Goal: Complete application form

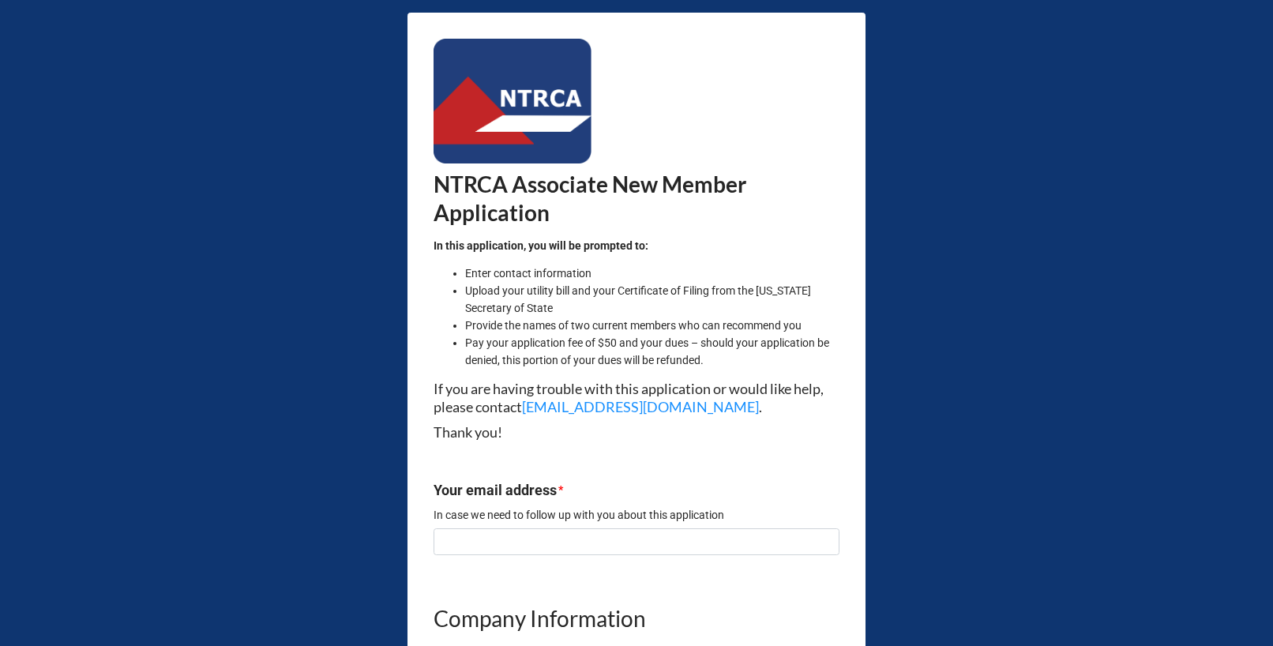
scroll to position [297, 0]
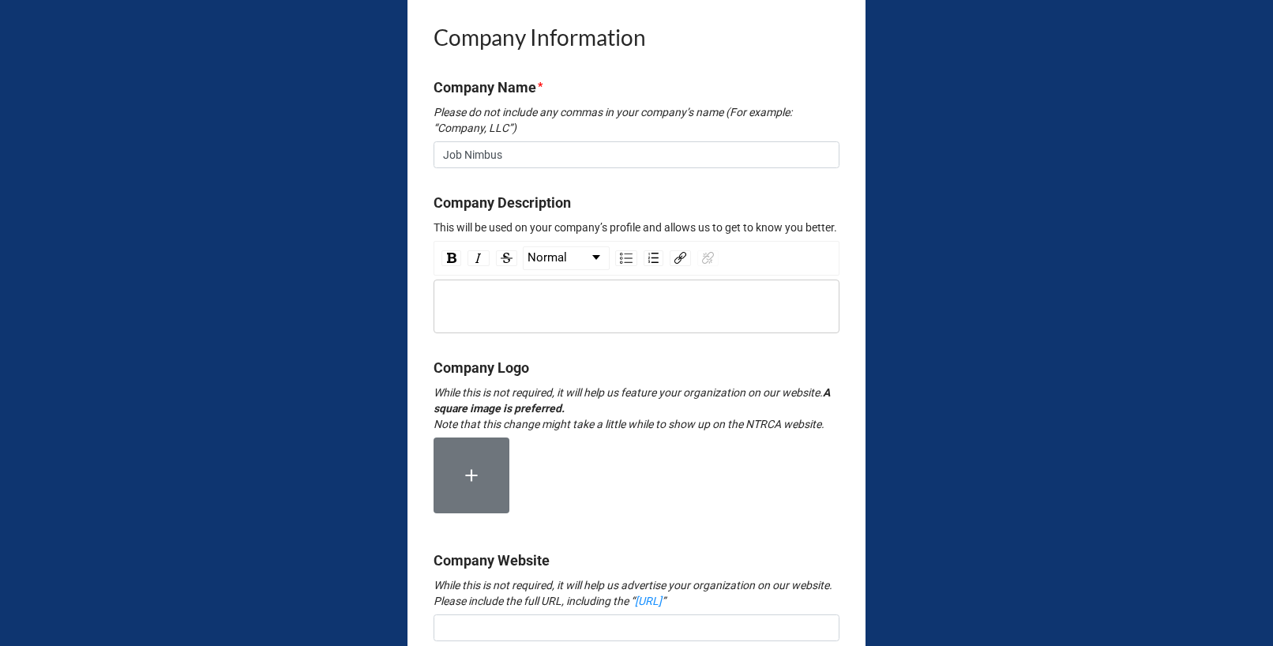
scroll to position [514, 0]
